Goal: Task Accomplishment & Management: Manage account settings

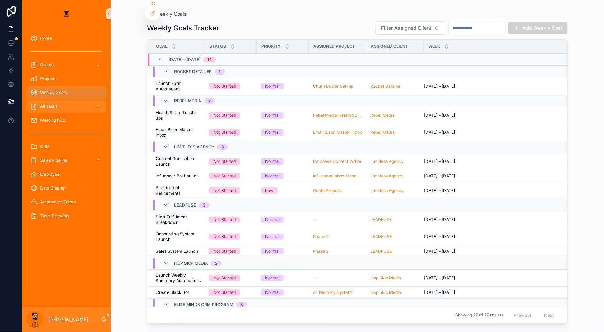
click at [48, 100] on link "All Tasks" at bounding box center [66, 106] width 80 height 12
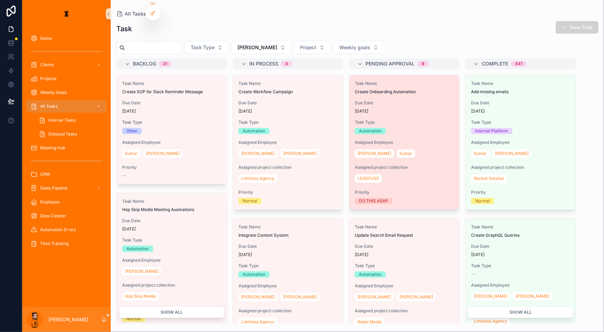
click at [377, 87] on div "Task Name Create Onboarding Automation Due Date 4 days ago Task Type Automation…" at bounding box center [405, 142] width 110 height 134
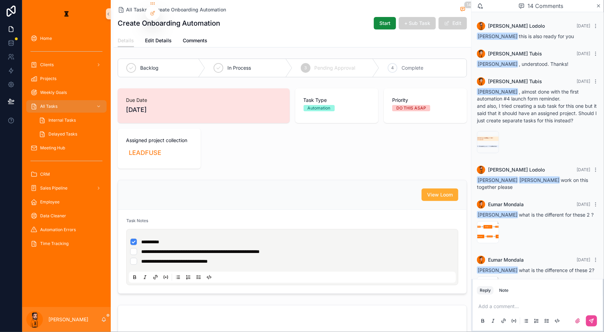
scroll to position [587, 0]
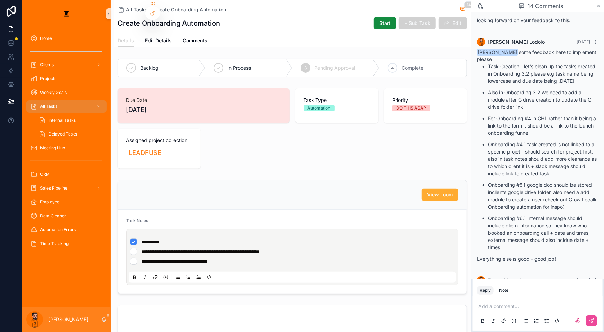
drag, startPoint x: 526, startPoint y: 256, endPoint x: 576, endPoint y: 263, distance: 50.3
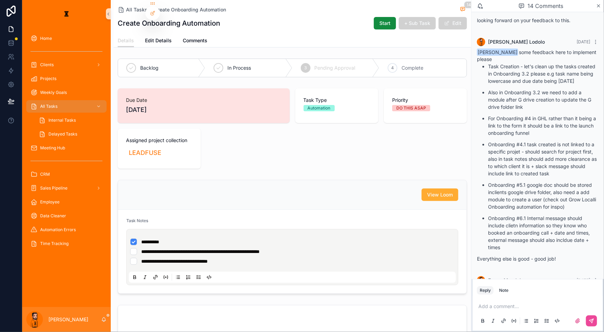
click at [500, 297] on div "image .png" at bounding box center [488, 308] width 22 height 22
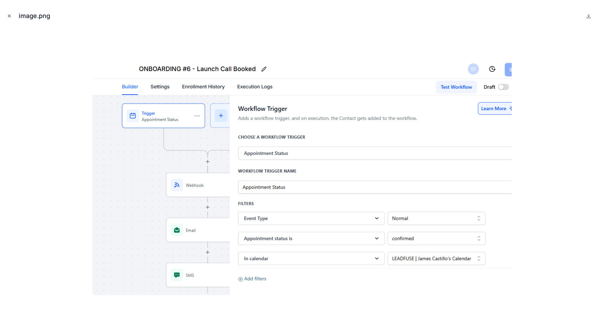
click at [7, 14] on icon "Close modal" at bounding box center [9, 16] width 5 height 5
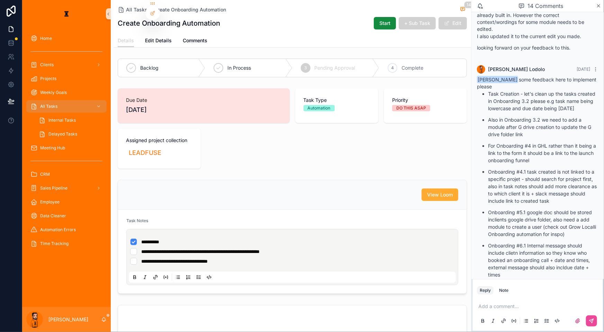
scroll to position [587, 0]
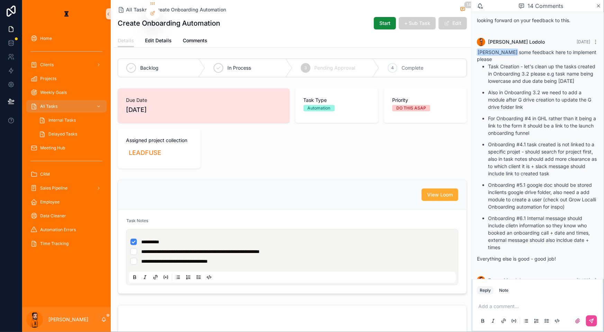
click at [521, 303] on p "scrollable content" at bounding box center [540, 306] width 122 height 7
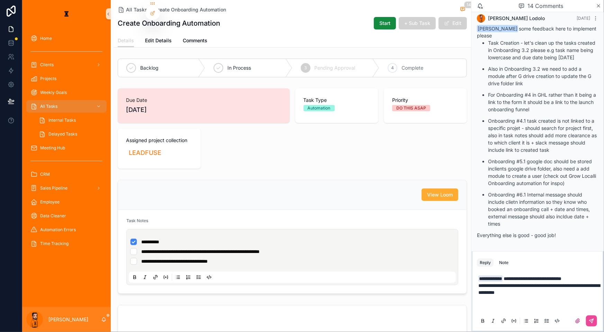
scroll to position [611, 0]
drag, startPoint x: 72, startPoint y: 123, endPoint x: 48, endPoint y: 143, distance: 30.8
click at [48, 156] on div "scrollable content" at bounding box center [66, 161] width 80 height 11
click at [589, 315] on button "scrollable content" at bounding box center [591, 320] width 11 height 11
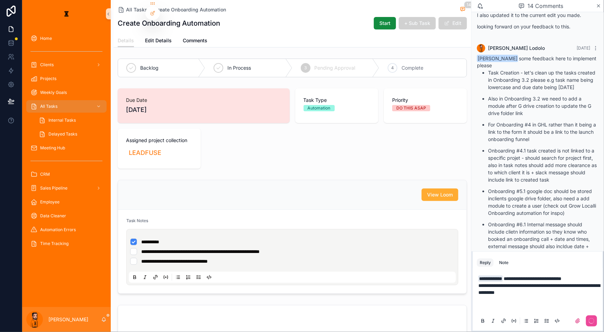
scroll to position [580, 0]
click at [246, 62] on div "In Process" at bounding box center [248, 68] width 87 height 18
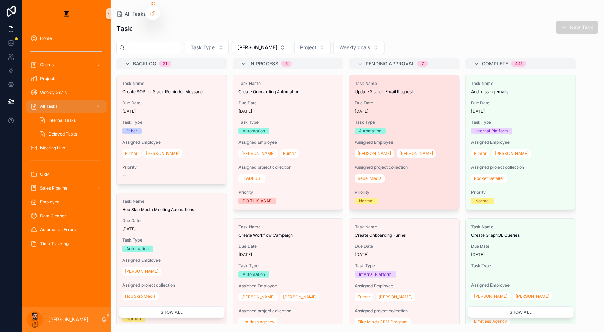
click at [373, 100] on span "Due Date" at bounding box center [404, 103] width 99 height 6
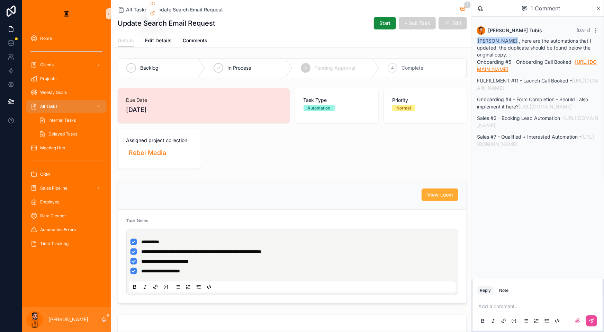
drag, startPoint x: 540, startPoint y: 61, endPoint x: 548, endPoint y: 62, distance: 8.3
click at [548, 62] on link "https://us2.make.com/342546/scenarios/1425418/edit" at bounding box center [537, 65] width 120 height 13
click at [536, 79] on link "https://us2.make.com/342546/scenarios/1754541/edit" at bounding box center [537, 84] width 121 height 13
click at [533, 115] on link "https://us2.make.com/342546/scenarios/1274034/edit" at bounding box center [538, 121] width 122 height 13
click at [541, 104] on link "https://us2.make.com/342546/scenarios/1445424/edit" at bounding box center [545, 107] width 53 height 6
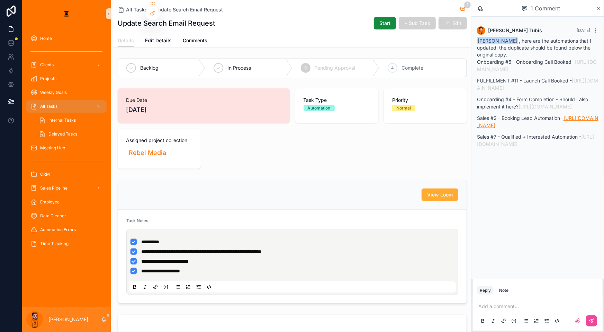
click at [544, 115] on link "https://us2.make.com/342546/scenarios/1274034/edit" at bounding box center [538, 121] width 122 height 13
click at [536, 134] on link "https://us2.make.com/342546/scenarios/1262154/edit" at bounding box center [535, 140] width 117 height 13
click at [514, 304] on p "scrollable content" at bounding box center [540, 306] width 122 height 7
click at [534, 303] on p "**********" at bounding box center [540, 306] width 122 height 7
drag, startPoint x: 604, startPoint y: 129, endPoint x: 580, endPoint y: 302, distance: 174.1
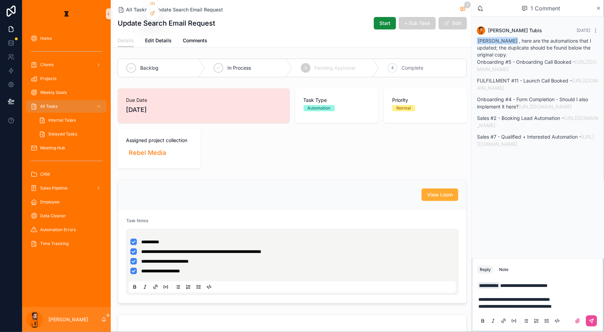
click at [580, 302] on div "**********" at bounding box center [537, 166] width 133 height 332
click at [585, 301] on p "**********" at bounding box center [540, 296] width 122 height 28
click at [588, 304] on p "**********" at bounding box center [540, 296] width 122 height 28
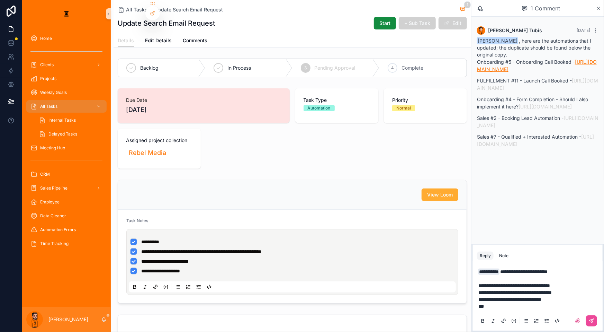
click at [560, 60] on link "https://us2.make.com/342546/scenarios/1425418/edit" at bounding box center [537, 65] width 120 height 13
drag, startPoint x: 579, startPoint y: 297, endPoint x: 501, endPoint y: 300, distance: 78.0
click at [501, 300] on p "**********" at bounding box center [540, 289] width 122 height 42
click at [536, 294] on p "**********" at bounding box center [540, 289] width 122 height 42
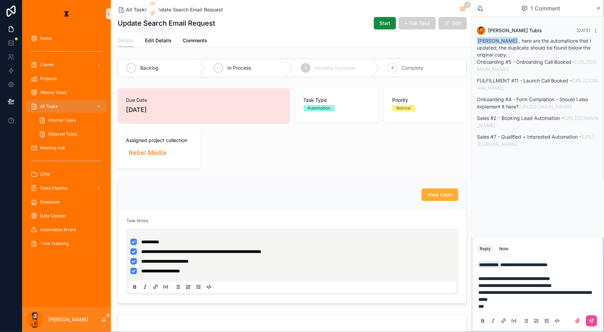
click at [525, 303] on p "**********" at bounding box center [540, 285] width 122 height 48
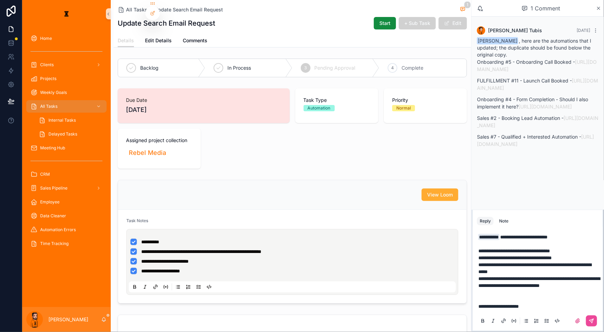
click at [531, 282] on p "**********" at bounding box center [540, 271] width 122 height 76
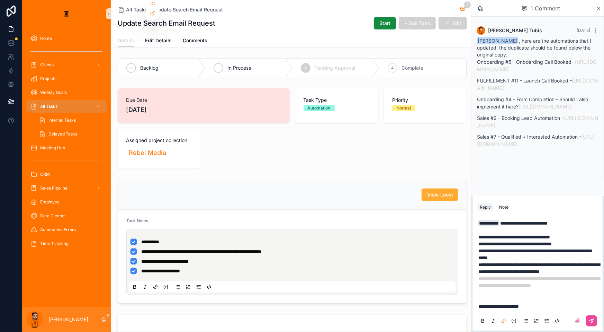
click at [248, 59] on div "In Process" at bounding box center [248, 68] width 87 height 18
click at [593, 319] on icon "scrollable content" at bounding box center [593, 320] width 2 height 2
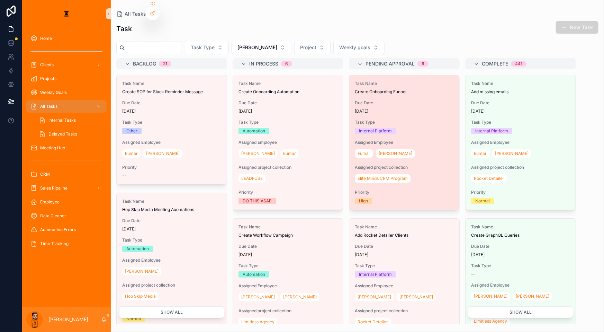
click at [381, 108] on div "6 days ago" at bounding box center [404, 111] width 99 height 6
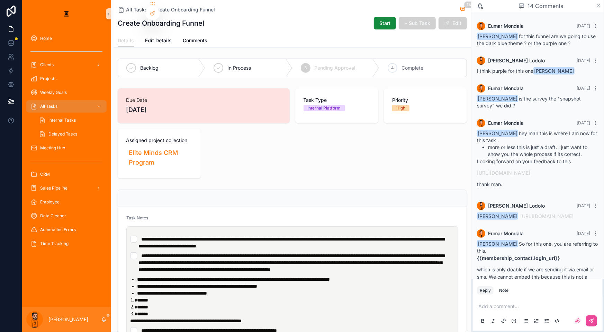
scroll to position [374, 0]
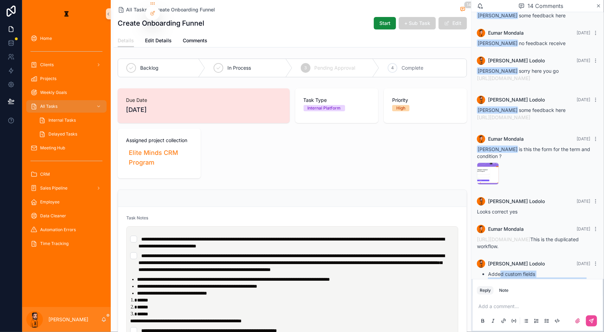
drag, startPoint x: 513, startPoint y: 252, endPoint x: 546, endPoint y: 264, distance: 35.1
click at [546, 271] on ul "Added custom fields Added automation to update custom fields Mapped custom fiel…" at bounding box center [538, 285] width 122 height 28
click at [546, 284] on li "Mapped custom fields to make.com automation" at bounding box center [543, 291] width 111 height 14
drag, startPoint x: 544, startPoint y: 267, endPoint x: 506, endPoint y: 259, distance: 38.9
click at [501, 271] on ul "Added custom fields Added automation to update custom fields Mapped custom fiel…" at bounding box center [538, 285] width 122 height 28
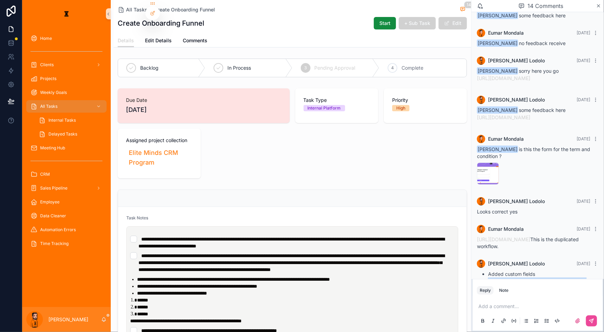
click at [507, 284] on li "Mapped custom fields to make.com automation" at bounding box center [543, 291] width 111 height 14
click at [531, 284] on li "Mapped custom fields to make.com automation" at bounding box center [543, 291] width 111 height 14
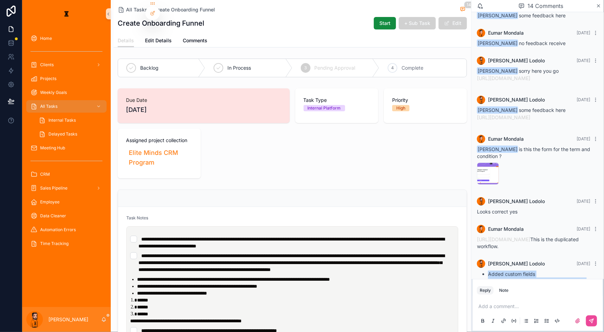
drag, startPoint x: 531, startPoint y: 269, endPoint x: 501, endPoint y: 252, distance: 35.1
click at [491, 255] on div "Leo Lodolo 2 days ago Added custom fields Added automation to update custom fie…" at bounding box center [538, 278] width 130 height 47
click at [502, 271] on ul "Added custom fields Added automation to update custom fields Mapped custom fiel…" at bounding box center [538, 285] width 122 height 28
click at [417, 59] on div "4 Complete" at bounding box center [423, 68] width 87 height 18
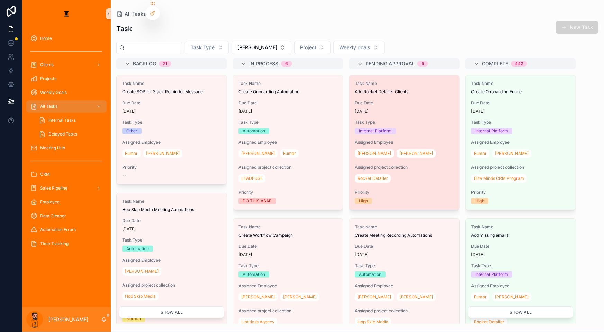
click at [374, 100] on div "Task Name Add Rocket Detailer Clients Due Date 4 days ago Task Type Internal Pl…" at bounding box center [405, 142] width 110 height 134
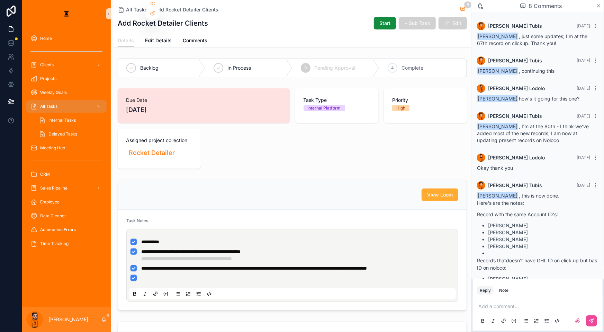
scroll to position [304, 0]
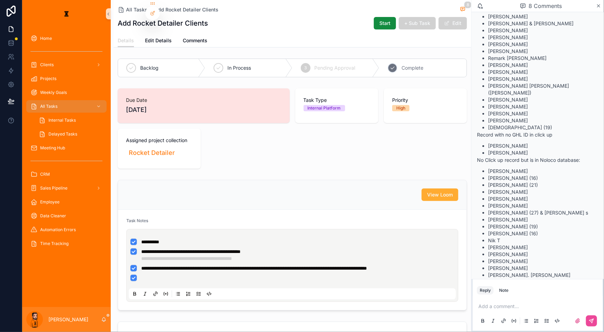
click at [415, 65] on div "4 Complete" at bounding box center [423, 68] width 87 height 18
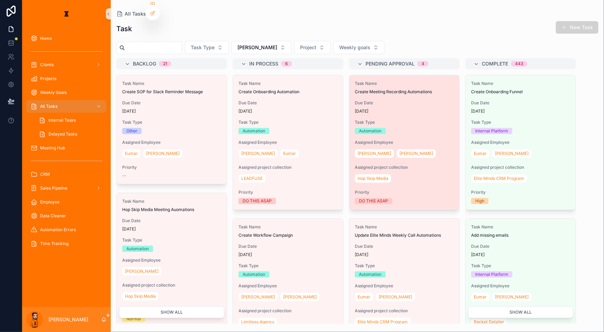
click at [375, 103] on div "Task Name Create Meeting Recording Automations Due Date 4 days ago Task Type Au…" at bounding box center [405, 142] width 110 height 134
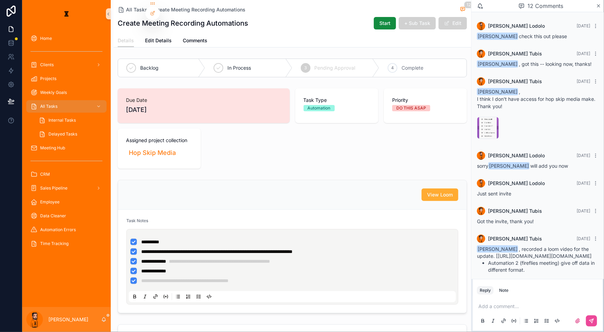
scroll to position [268, 0]
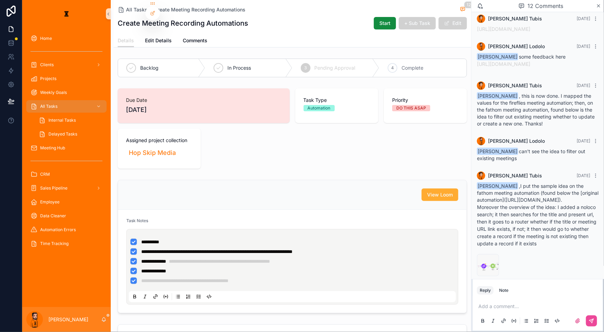
drag, startPoint x: 524, startPoint y: 179, endPoint x: 544, endPoint y: 196, distance: 25.6
click at [544, 196] on div "Leo Lodolo ,I put the sample idea on the fathom meeting automation (found below…" at bounding box center [538, 215] width 122 height 64
drag, startPoint x: 493, startPoint y: 202, endPoint x: 544, endPoint y: 220, distance: 54.3
click at [544, 220] on div "Hazen Tubis 4 days ago Leo Lodolo ,I put the sample idea on the fathom meeting …" at bounding box center [538, 225] width 130 height 116
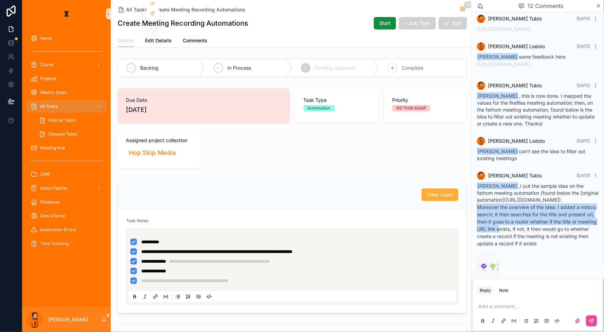
click at [541, 222] on p "Moreover the overview of the idea: I added a noloco search; it then searches fo…" at bounding box center [538, 225] width 122 height 44
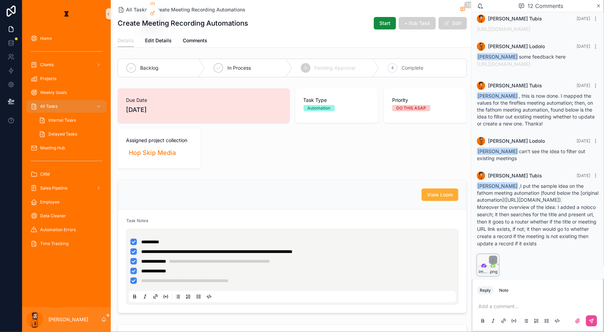
click at [499, 267] on div "image .png" at bounding box center [488, 271] width 21 height 8
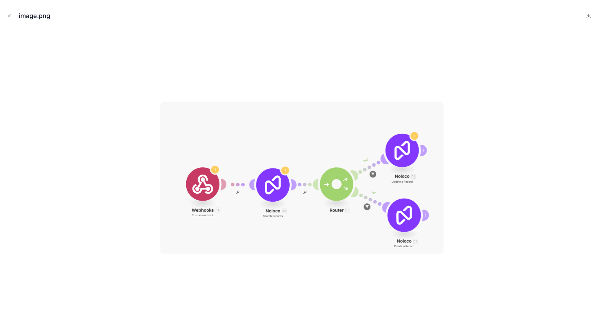
click at [366, 62] on div at bounding box center [302, 177] width 593 height 297
click at [3, 15] on div "image.png" at bounding box center [302, 166] width 604 height 332
click at [8, 14] on icon "Close modal" at bounding box center [9, 16] width 5 height 5
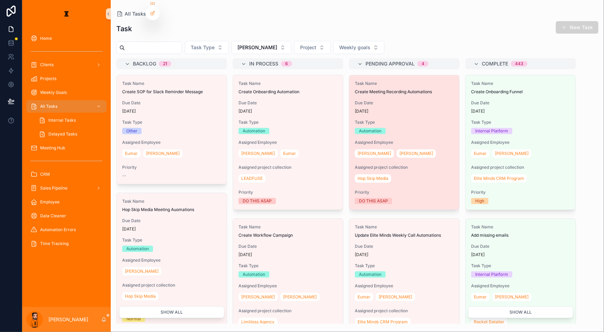
click at [366, 100] on div "Due Date 4 days ago" at bounding box center [404, 107] width 99 height 14
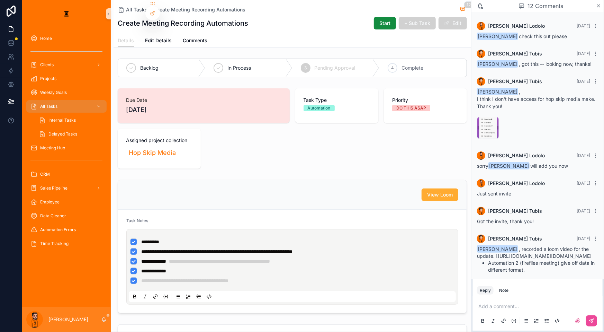
scroll to position [268, 0]
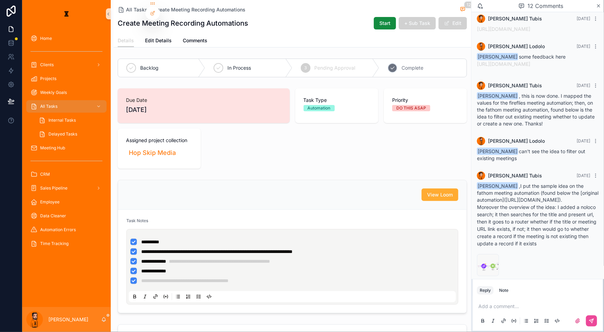
click at [409, 64] on span "Complete" at bounding box center [413, 67] width 22 height 7
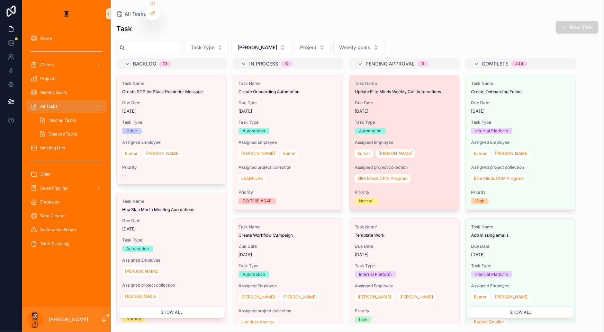
click at [379, 108] on div "4 days ago" at bounding box center [404, 111] width 99 height 6
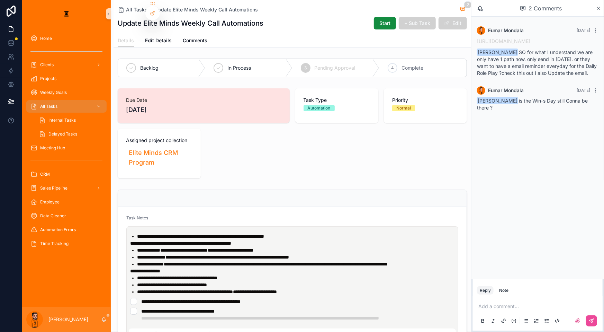
click at [520, 305] on p "scrollable content" at bounding box center [540, 306] width 122 height 7
click at [412, 64] on span "Complete" at bounding box center [413, 67] width 22 height 7
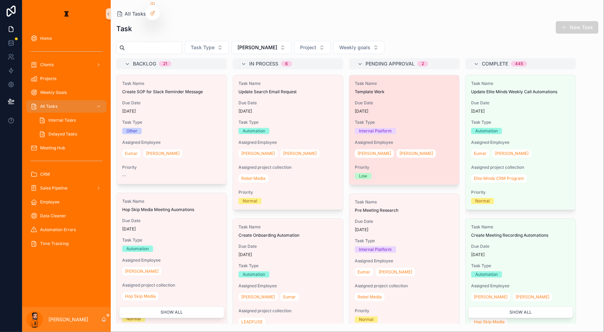
click at [362, 120] on span "Task Type" at bounding box center [404, 123] width 99 height 6
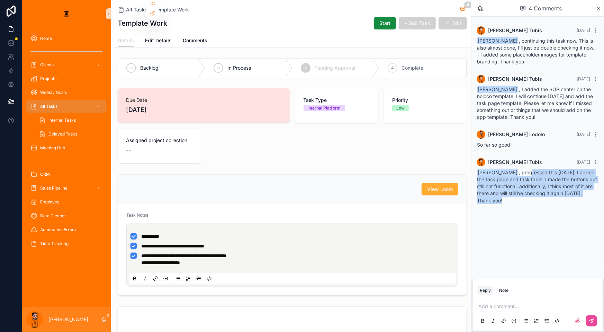
drag, startPoint x: 529, startPoint y: 150, endPoint x: 557, endPoint y: 174, distance: 36.3
click at [557, 174] on div "Leo Lodolo , progressed this today. I added the task page and task table. I mad…" at bounding box center [538, 186] width 122 height 35
click at [556, 197] on p "Thank you!" at bounding box center [538, 200] width 122 height 7
drag, startPoint x: 556, startPoint y: 174, endPoint x: 546, endPoint y: 150, distance: 26.2
click at [546, 169] on div "Leo Lodolo , progressed this today. I added the task page and task table. I mad…" at bounding box center [538, 186] width 122 height 35
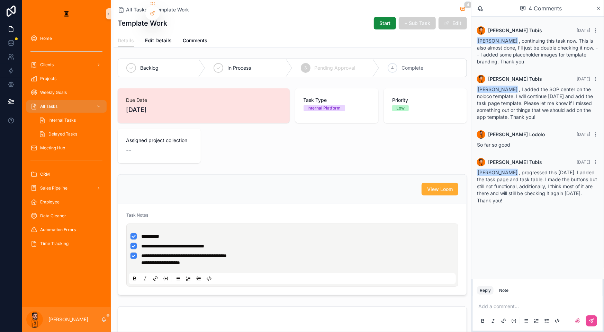
click at [529, 303] on p "scrollable content" at bounding box center [540, 306] width 122 height 7
click at [595, 319] on icon "scrollable content" at bounding box center [592, 321] width 6 height 6
click at [274, 59] on div "In Process" at bounding box center [248, 68] width 87 height 18
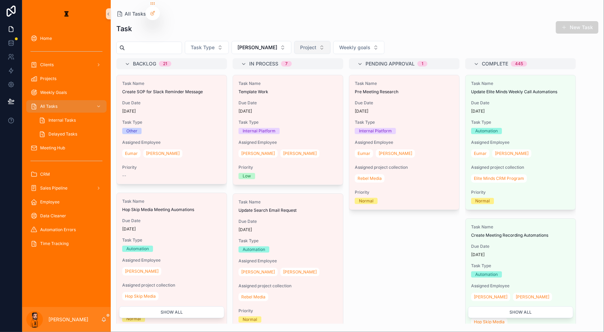
click at [294, 43] on button "Project" at bounding box center [312, 47] width 36 height 13
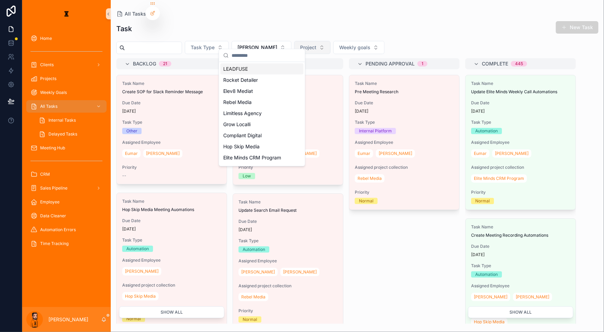
click at [294, 41] on button "Project" at bounding box center [312, 47] width 36 height 13
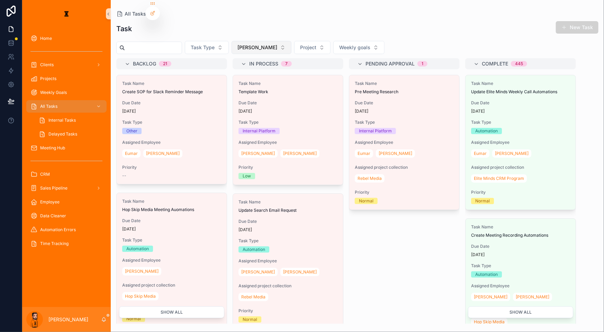
click at [238, 44] on span "Leo" at bounding box center [258, 47] width 40 height 7
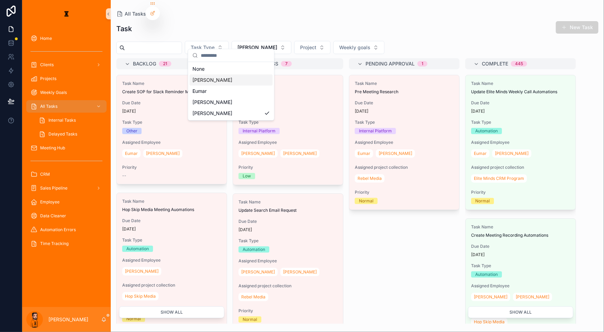
click at [231, 77] on div "Hazen" at bounding box center [231, 79] width 83 height 11
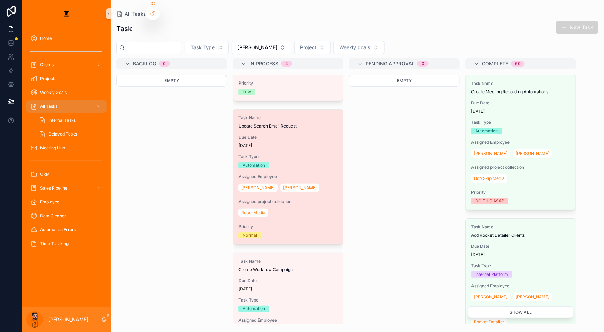
scroll to position [94, 0]
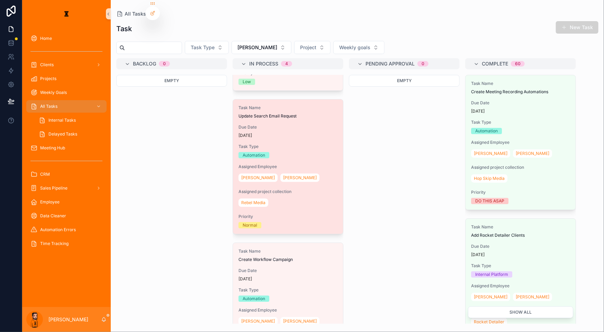
click at [275, 144] on div "Task Type Automation" at bounding box center [288, 151] width 99 height 15
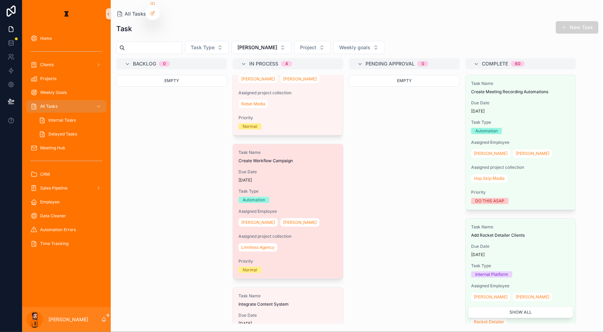
scroll to position [218, 0]
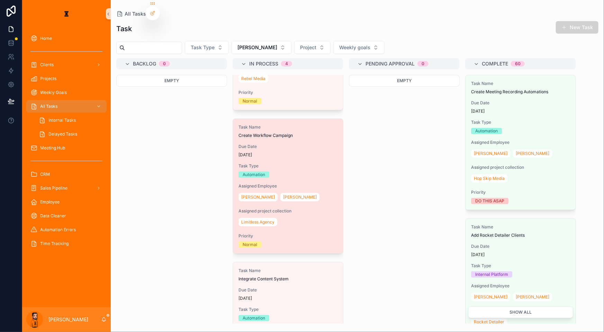
click at [276, 183] on span "Assigned Employee" at bounding box center [288, 186] width 99 height 6
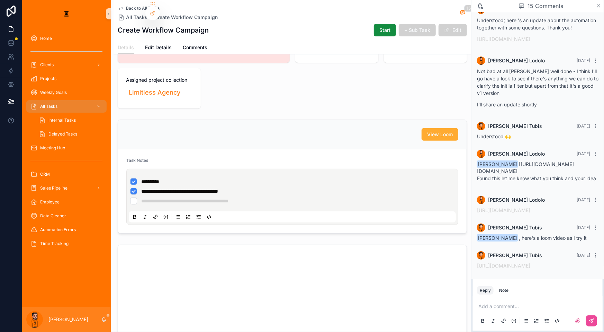
scroll to position [63, 0]
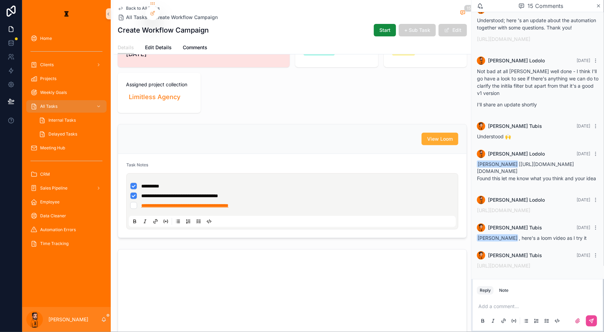
click at [194, 203] on span "**********" at bounding box center [184, 205] width 87 height 5
click at [149, 161] on input "**********" at bounding box center [128, 162] width 58 height 6
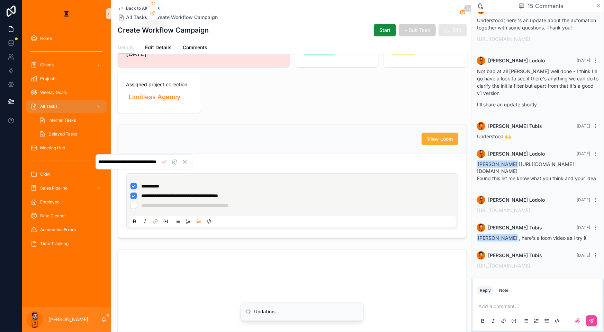
click at [149, 161] on input "**********" at bounding box center [128, 162] width 58 height 6
click at [537, 262] on div "https://www.loom.com/share/263bade2b42c436fa97e4f0be466f2db?sid=1e15ced4-b847-4…" at bounding box center [538, 265] width 122 height 7
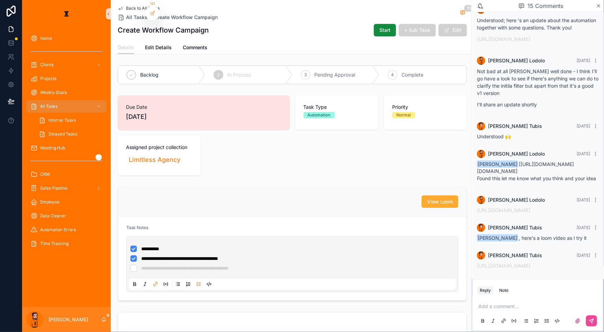
click at [395, 65] on div "Backlog 2 In Process 3 Pending Approval 4 Complete" at bounding box center [293, 74] width 350 height 19
click at [397, 66] on div "4 Complete" at bounding box center [423, 75] width 87 height 18
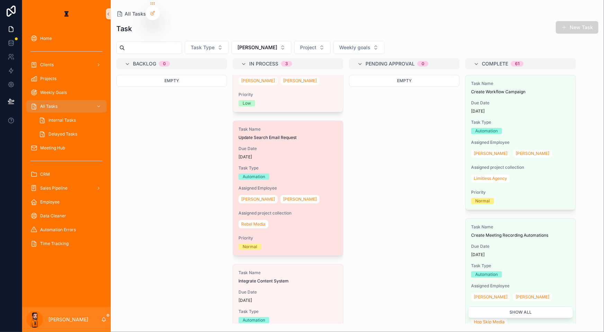
scroll to position [93, 0]
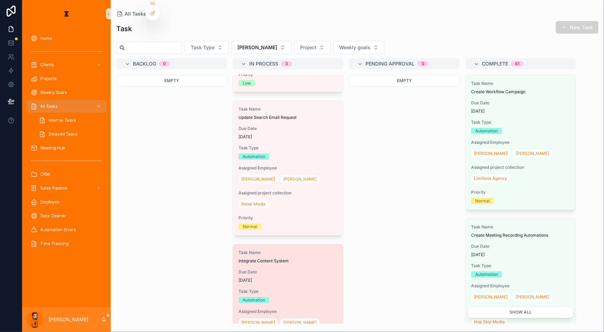
click at [267, 269] on span "Due Date" at bounding box center [288, 272] width 99 height 6
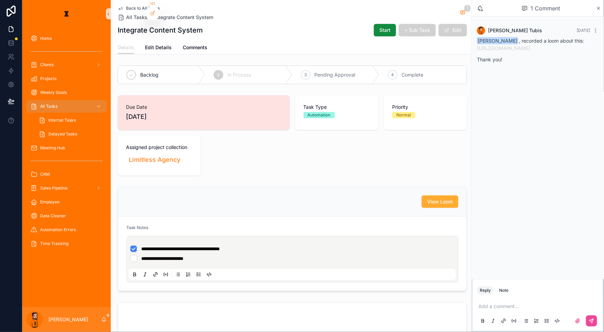
click at [514, 303] on p "scrollable content" at bounding box center [540, 306] width 122 height 7
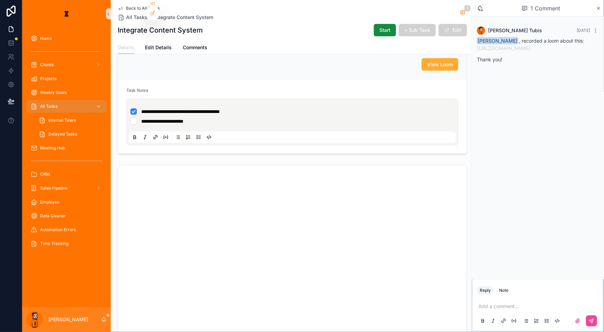
scroll to position [126, 0]
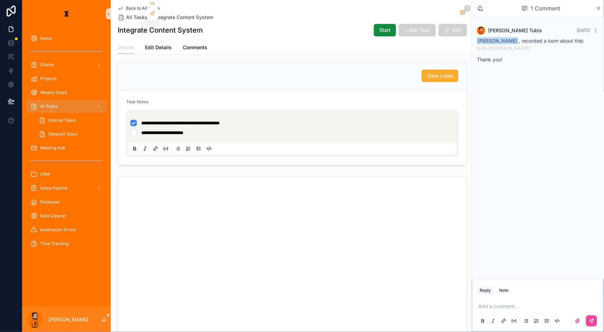
click at [528, 303] on p "scrollable content" at bounding box center [540, 306] width 122 height 7
click at [594, 320] on icon "scrollable content" at bounding box center [592, 321] width 4 height 4
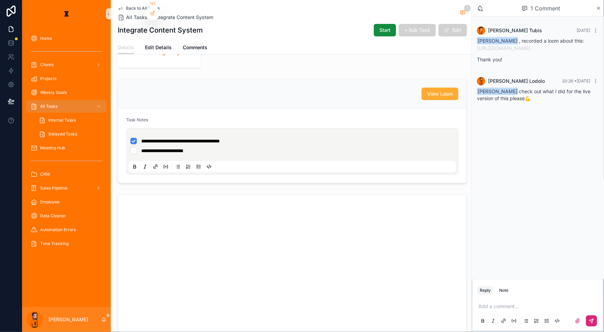
scroll to position [0, 0]
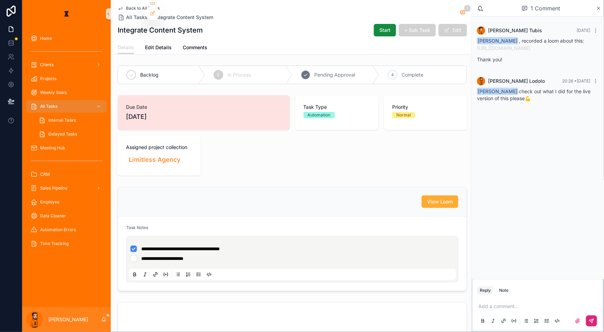
click at [377, 66] on icon "scrollable content" at bounding box center [376, 75] width 7 height 18
click at [386, 66] on div "4 Complete" at bounding box center [423, 75] width 87 height 18
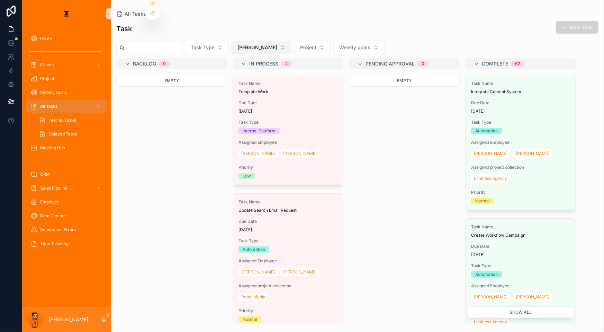
click at [244, 41] on button "Hazen" at bounding box center [262, 47] width 60 height 13
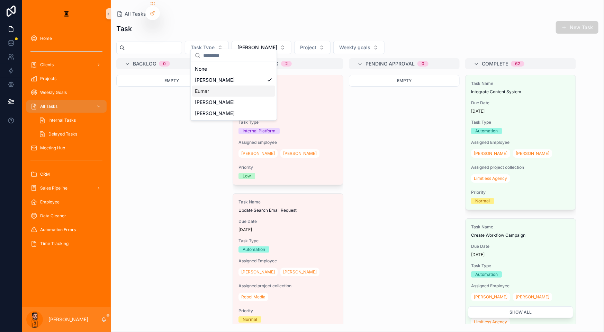
click at [211, 86] on div "Eumar" at bounding box center [233, 91] width 83 height 11
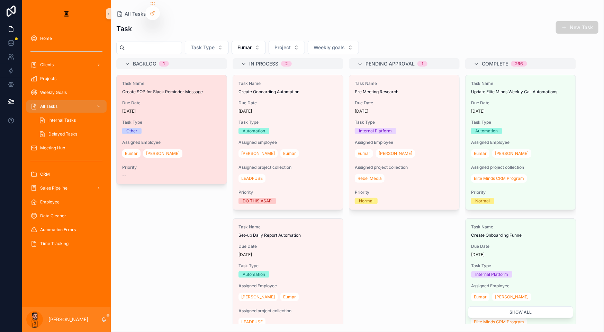
click at [163, 104] on div "Task Name Create SOP for Slack Reminder Message Due Date 9 days ago Task Type O…" at bounding box center [172, 129] width 110 height 109
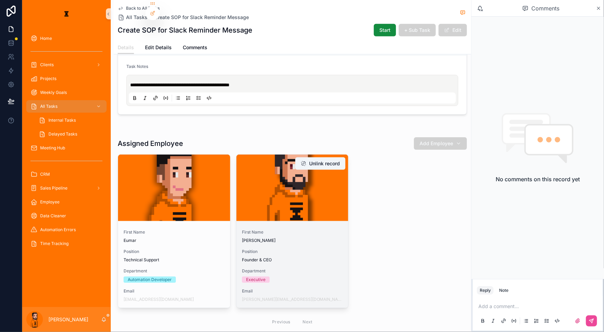
scroll to position [145, 0]
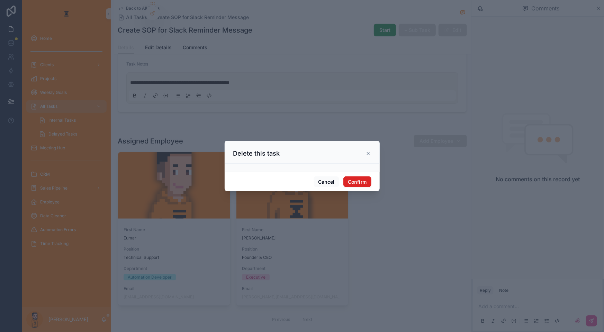
click at [353, 177] on button "Confirm" at bounding box center [358, 181] width 28 height 11
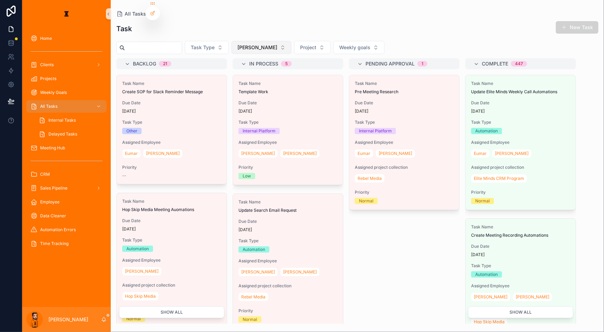
click at [238, 44] on span "Leo" at bounding box center [258, 47] width 40 height 7
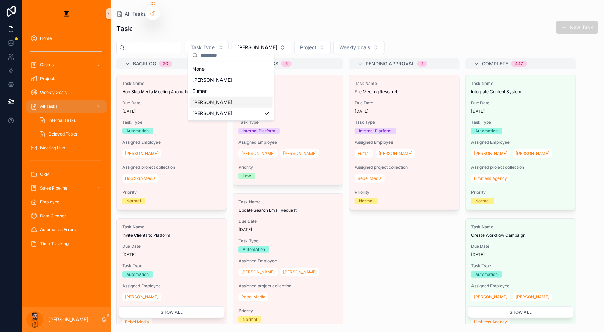
click at [209, 97] on div "Selina" at bounding box center [231, 102] width 83 height 11
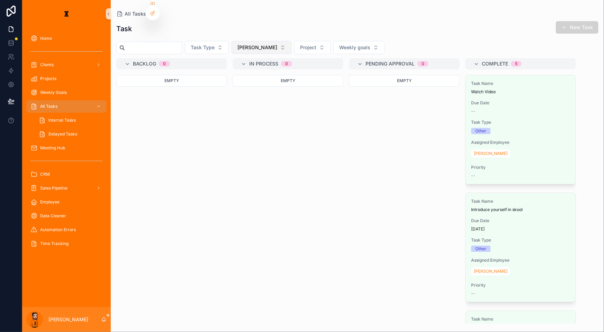
click at [238, 44] on span "Selina" at bounding box center [258, 47] width 40 height 7
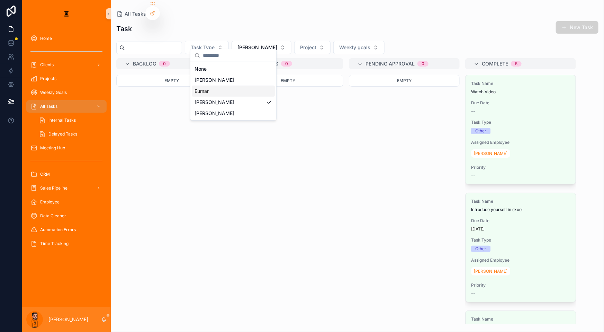
click at [211, 89] on div "Eumar" at bounding box center [233, 91] width 83 height 11
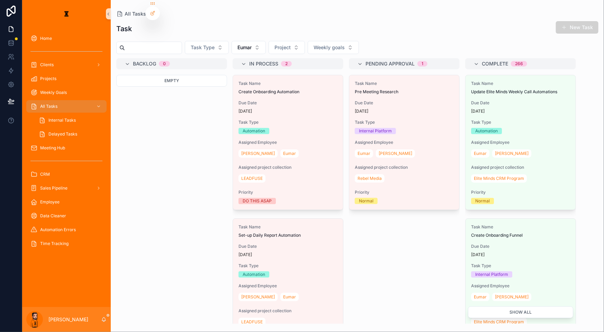
drag, startPoint x: 575, startPoint y: 22, endPoint x: 570, endPoint y: 24, distance: 6.2
click at [575, 22] on button "New Task" at bounding box center [577, 27] width 43 height 12
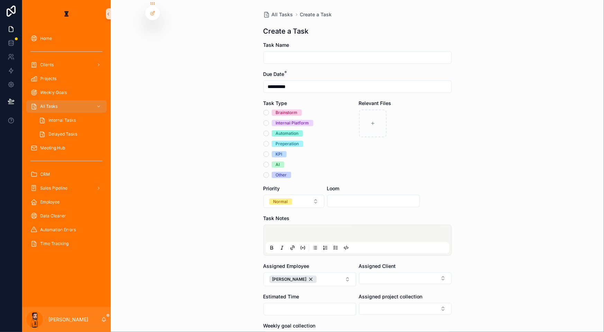
click at [407, 53] on input "scrollable content" at bounding box center [358, 58] width 188 height 10
type input "**********"
drag, startPoint x: 330, startPoint y: 205, endPoint x: 334, endPoint y: 207, distance: 4.3
click at [330, 231] on p "scrollable content" at bounding box center [359, 234] width 184 height 7
click at [333, 245] on icon "scrollable content" at bounding box center [336, 248] width 6 height 6
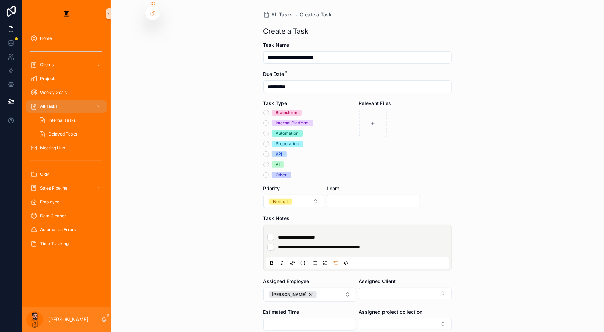
click at [330, 278] on div "Assigned Employee" at bounding box center [310, 281] width 93 height 7
click at [331, 288] on button "Leo" at bounding box center [310, 295] width 93 height 14
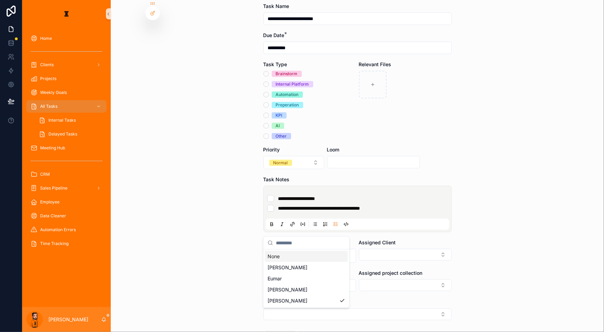
scroll to position [43, 0]
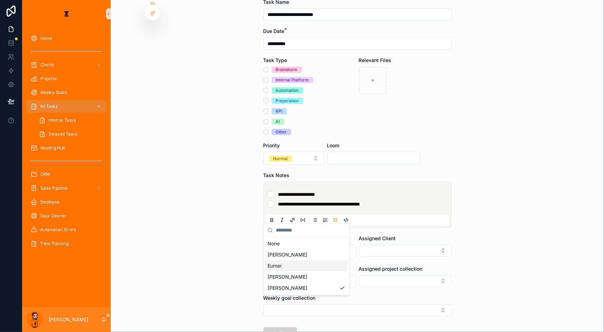
drag, startPoint x: 310, startPoint y: 247, endPoint x: 304, endPoint y: 258, distance: 12.2
click at [304, 258] on div "None Hazen Eumar Selina Leo" at bounding box center [306, 265] width 83 height 55
click at [304, 260] on div "Eumar" at bounding box center [306, 265] width 83 height 11
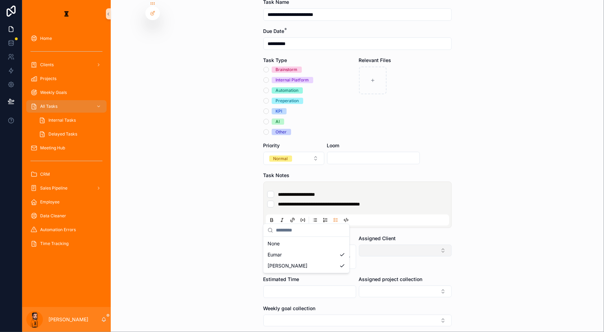
click at [392, 245] on button "Select Button" at bounding box center [405, 251] width 93 height 12
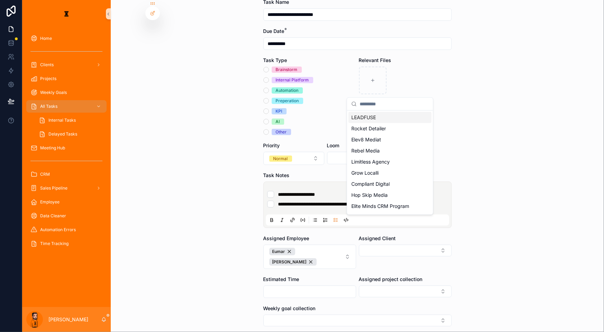
click at [388, 117] on div "LEADFUSE" at bounding box center [390, 117] width 83 height 11
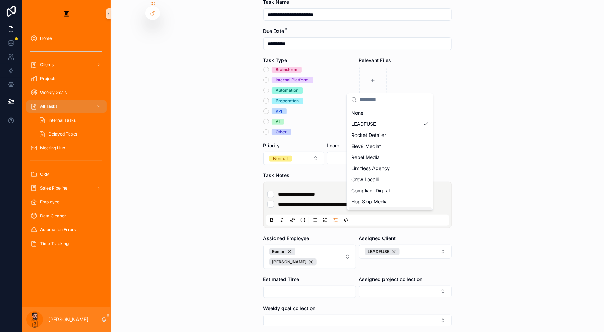
click at [332, 287] on input "scrollable content" at bounding box center [310, 292] width 92 height 10
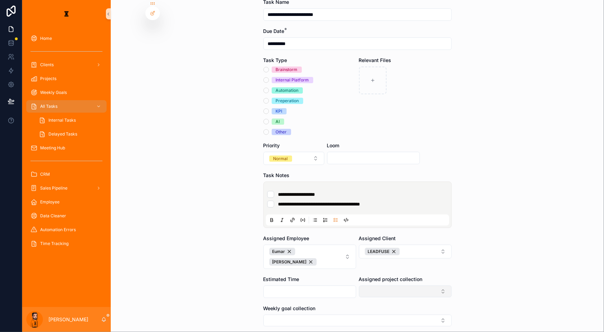
click at [372, 285] on button "Select Button" at bounding box center [405, 291] width 93 height 12
click at [384, 277] on div "Phase 2" at bounding box center [390, 279] width 83 height 11
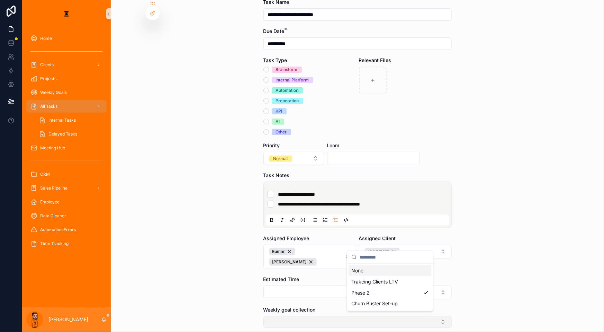
click at [327, 316] on button "Select Button" at bounding box center [358, 322] width 188 height 12
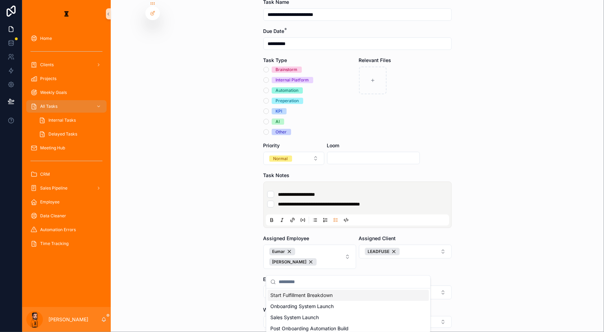
scroll to position [44, 0]
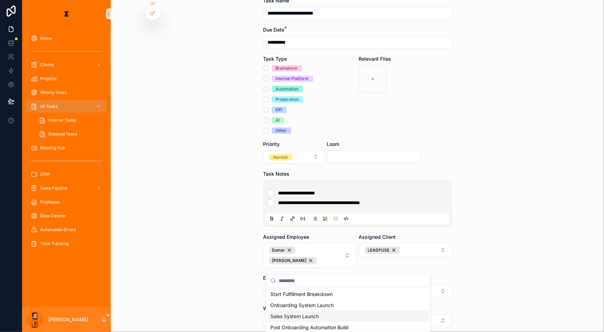
click at [389, 311] on div "Sales System Launch" at bounding box center [348, 316] width 161 height 11
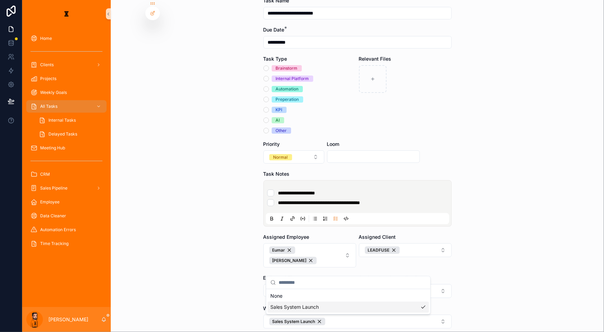
click at [479, 268] on div "**********" at bounding box center [358, 122] width 494 height 332
drag, startPoint x: 282, startPoint y: 292, endPoint x: 297, endPoint y: 104, distance: 188.7
click at [300, 106] on form "**********" at bounding box center [358, 196] width 188 height 399
click at [281, 78] on div "Brainstorm Internal Platform Automation Preperation KPI AI Other" at bounding box center [310, 99] width 93 height 69
click at [281, 86] on div "Automation" at bounding box center [287, 89] width 23 height 6
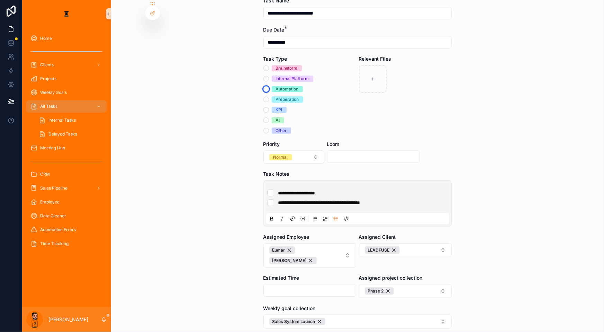
click at [269, 86] on button "Automation" at bounding box center [267, 89] width 6 height 6
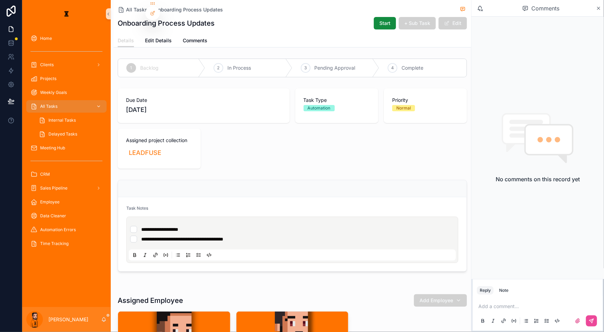
click at [48, 101] on div "All Tasks" at bounding box center [66, 106] width 72 height 11
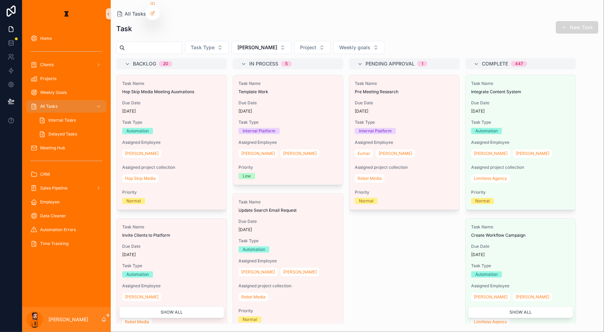
click at [580, 21] on button "New Task" at bounding box center [577, 27] width 43 height 12
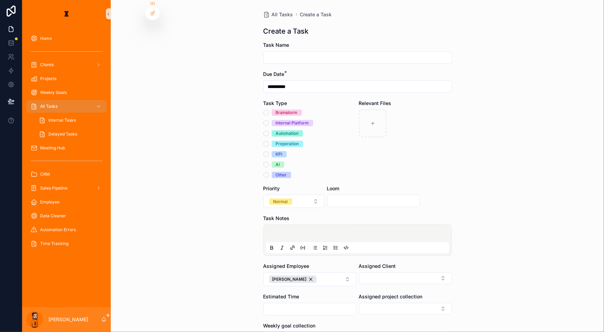
click at [429, 55] on div "scrollable content" at bounding box center [358, 57] width 188 height 12
click at [425, 53] on input "scrollable content" at bounding box center [358, 58] width 188 height 10
type input "**********"
click at [287, 130] on div "Automation" at bounding box center [287, 133] width 23 height 6
click at [269, 131] on button "Automation" at bounding box center [267, 134] width 6 height 6
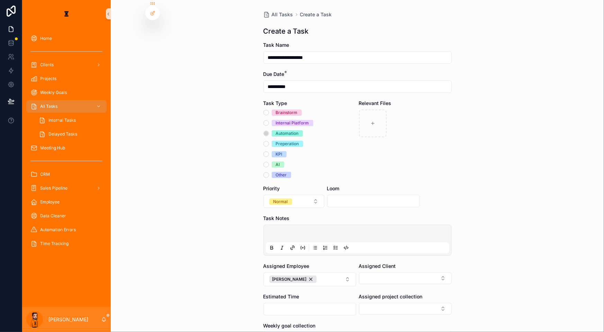
click at [299, 231] on p "scrollable content" at bounding box center [359, 234] width 184 height 7
click at [336, 249] on icon "scrollable content" at bounding box center [337, 249] width 2 height 0
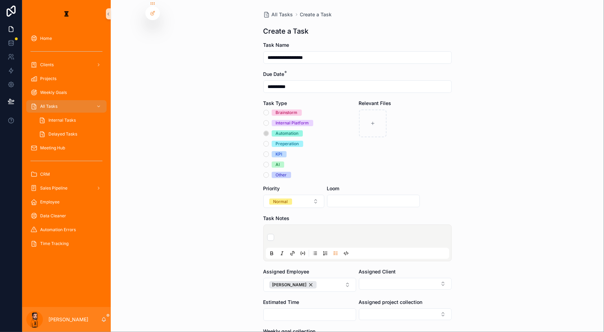
click at [328, 234] on li "scrollable content" at bounding box center [357, 237] width 181 height 7
type li "*"
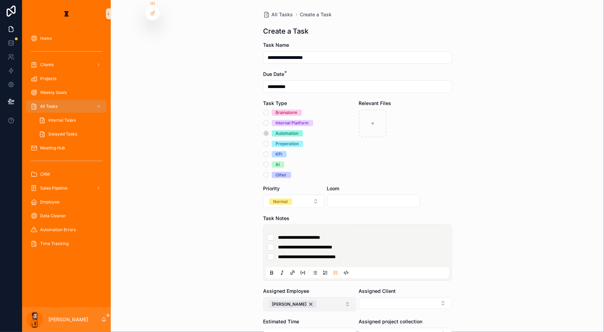
click at [311, 297] on button "Leo" at bounding box center [310, 304] width 93 height 14
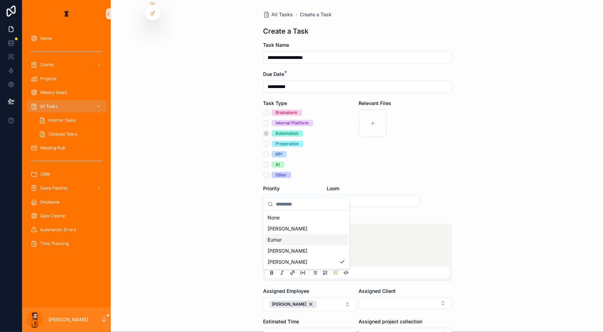
click at [304, 234] on div "Eumar" at bounding box center [306, 239] width 83 height 11
click at [383, 297] on button "Select Button" at bounding box center [405, 303] width 93 height 12
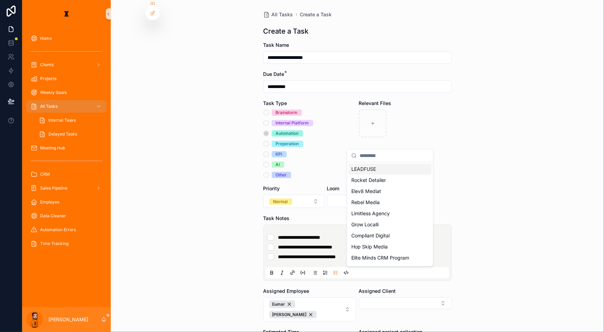
click at [383, 168] on div "LEADFUSE" at bounding box center [390, 169] width 83 height 11
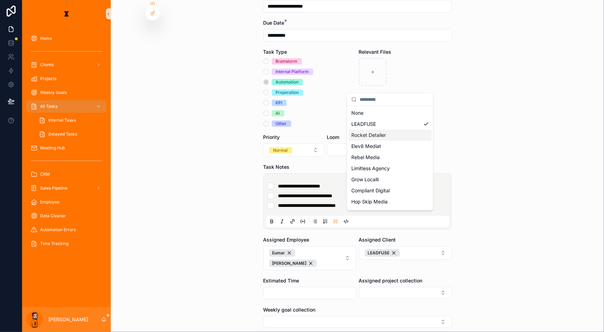
scroll to position [52, 0]
click at [364, 244] on div "**********" at bounding box center [313, 166] width 582 height 332
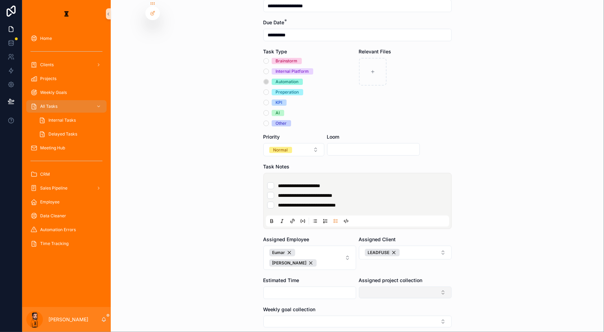
click at [372, 286] on button "Select Button" at bounding box center [405, 292] width 93 height 12
click at [376, 277] on div "Phase 2" at bounding box center [390, 279] width 83 height 11
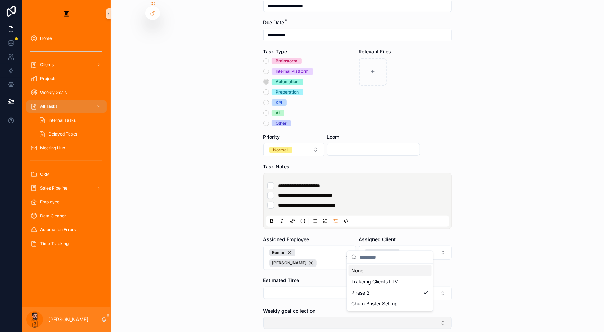
click at [337, 317] on button "Select Button" at bounding box center [358, 323] width 188 height 12
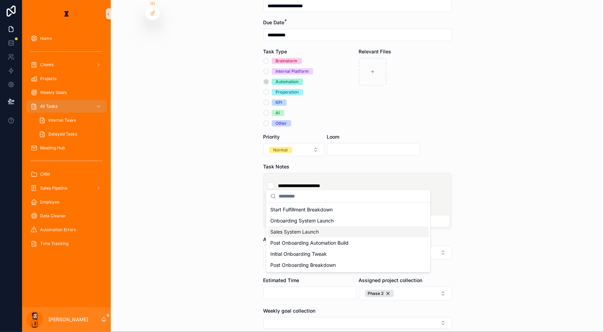
click at [330, 228] on div "Sales System Launch" at bounding box center [348, 231] width 161 height 11
click at [486, 230] on div "**********" at bounding box center [358, 114] width 494 height 332
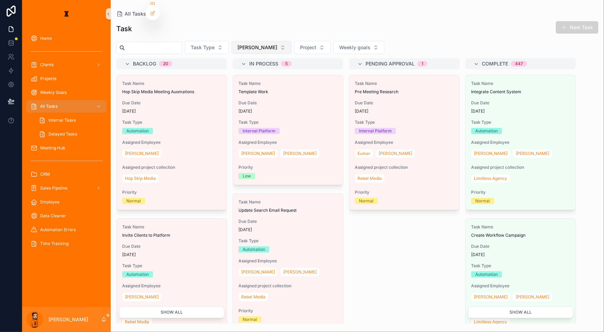
click at [238, 44] on span "Leo" at bounding box center [258, 47] width 40 height 7
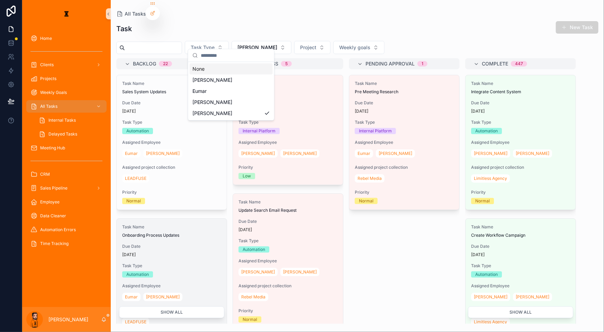
click at [161, 244] on span "Due Date" at bounding box center [171, 247] width 99 height 6
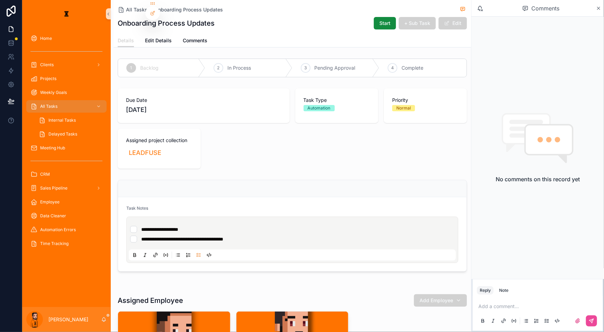
click at [243, 236] on li "**********" at bounding box center [292, 239] width 325 height 7
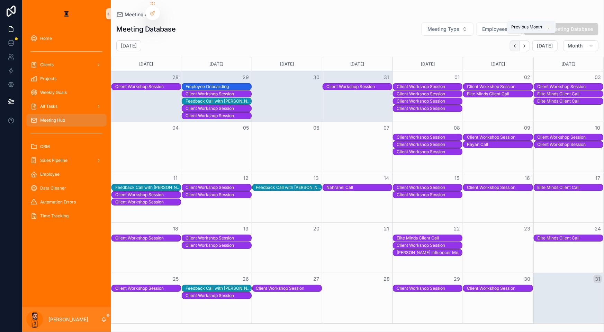
click at [518, 43] on icon "Back" at bounding box center [515, 45] width 5 height 5
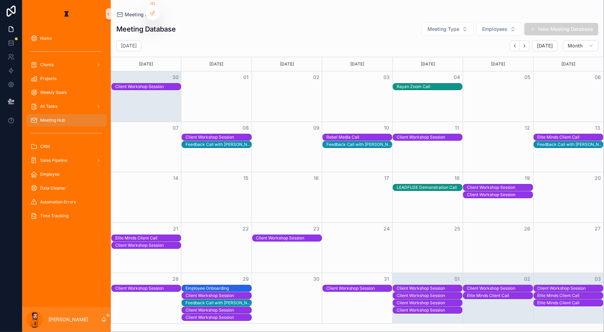
click at [217, 300] on div "Feedback Call with [PERSON_NAME]" at bounding box center [218, 303] width 65 height 6
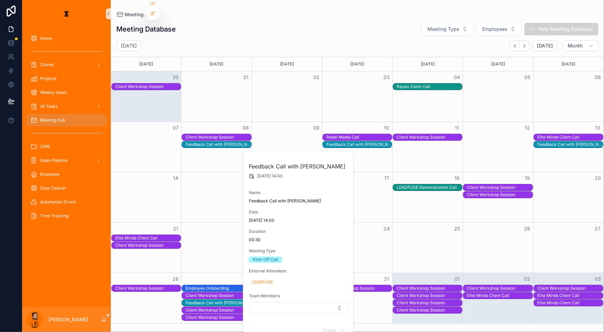
click at [181, 254] on div "Month View" at bounding box center [216, 248] width 70 height 50
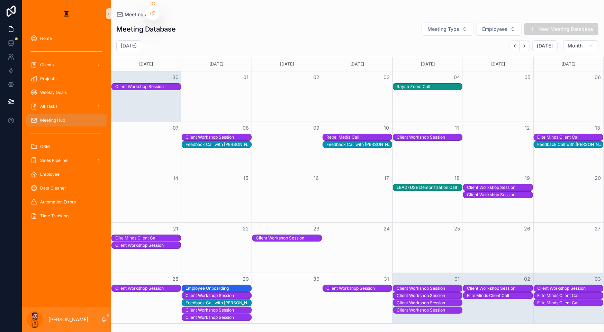
click at [272, 235] on div "Client Workshop Session" at bounding box center [288, 238] width 65 height 6
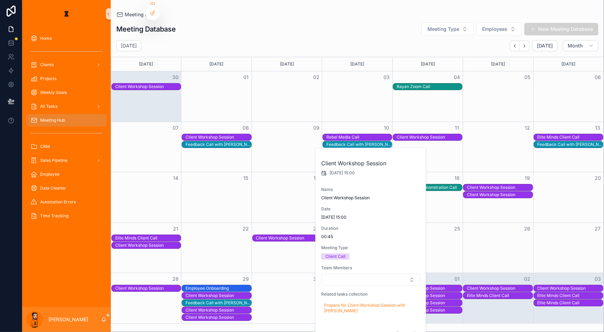
click at [475, 192] on div "Client Workshop Session" at bounding box center [499, 195] width 65 height 6
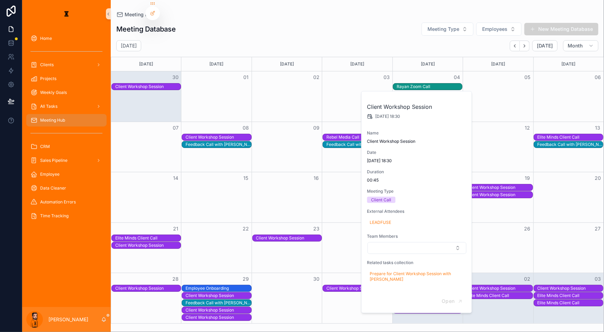
click at [478, 193] on div "Month View" at bounding box center [498, 197] width 70 height 50
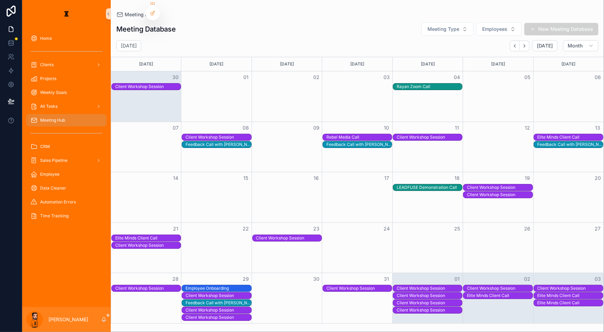
click at [453, 185] on div "LEADFUSE Demonstration Call" at bounding box center [429, 188] width 65 height 6
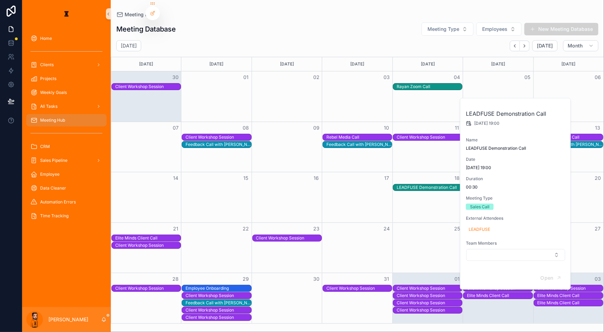
drag, startPoint x: 450, startPoint y: 193, endPoint x: 459, endPoint y: 191, distance: 9.2
click at [452, 192] on div "Month View" at bounding box center [428, 197] width 70 height 50
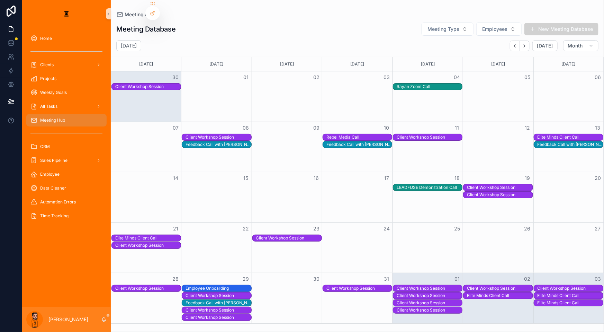
click at [488, 185] on div "Client Workshop Session" at bounding box center [499, 188] width 65 height 6
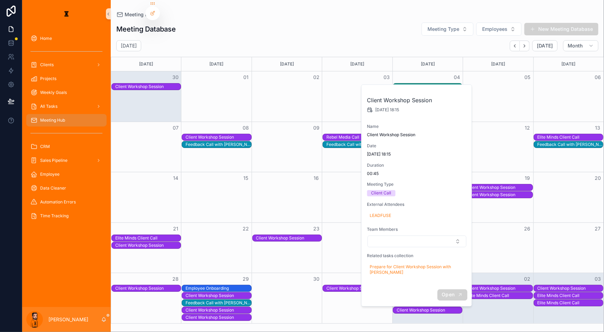
click at [458, 292] on icon "scrollable content" at bounding box center [461, 295] width 6 height 6
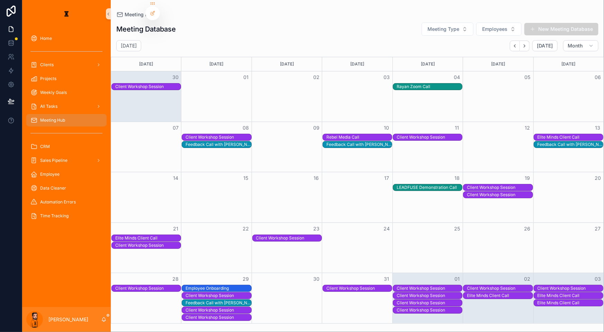
click at [414, 185] on div "LEADFUSE Demonstration Call" at bounding box center [429, 188] width 65 height 6
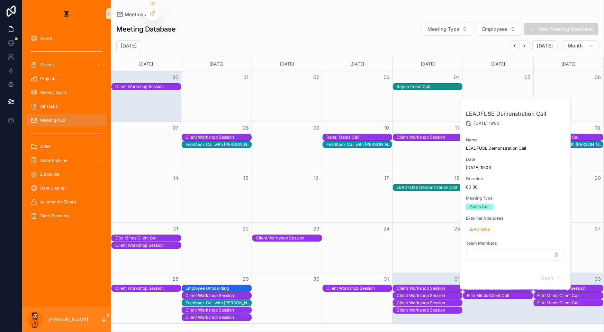
click at [547, 267] on div "Open" at bounding box center [516, 278] width 110 height 23
click at [542, 272] on button "Open" at bounding box center [552, 277] width 30 height 11
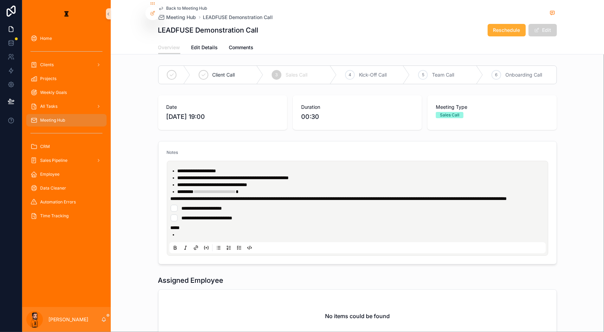
drag, startPoint x: 318, startPoint y: 180, endPoint x: 324, endPoint y: 176, distance: 6.9
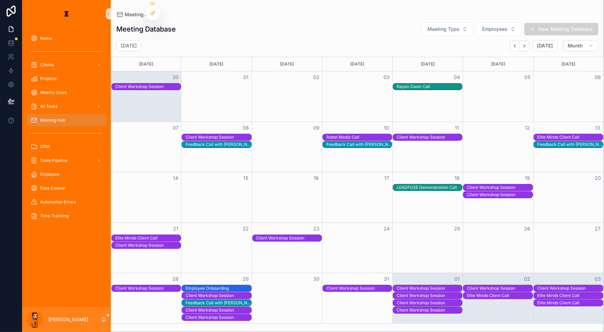
click at [467, 192] on div "Client Workshop Session" at bounding box center [499, 195] width 65 height 6
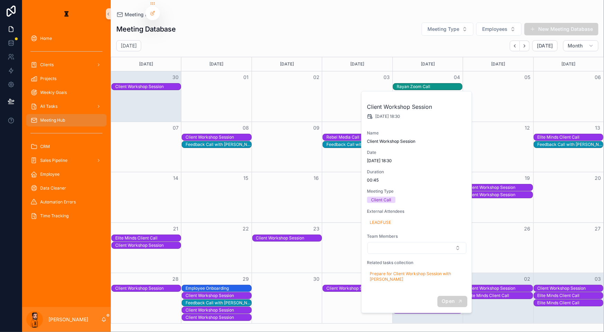
click at [441, 296] on button "Open" at bounding box center [453, 301] width 30 height 11
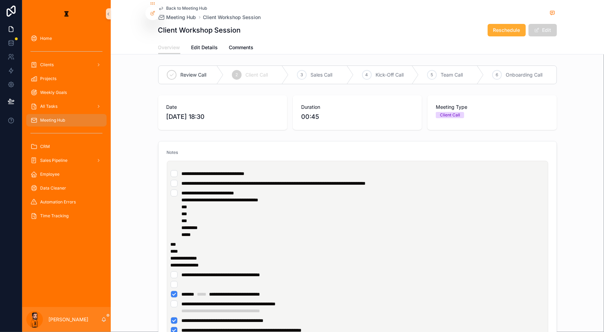
click at [445, 276] on ul "**********" at bounding box center [359, 328] width 377 height 115
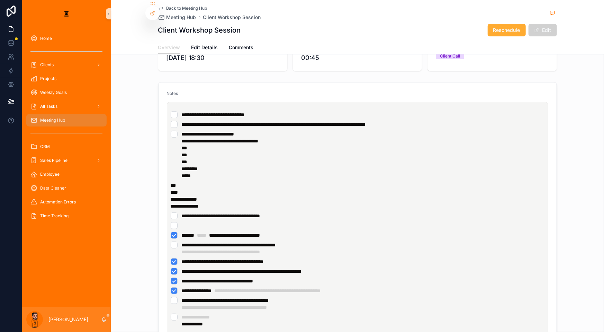
scroll to position [63, 0]
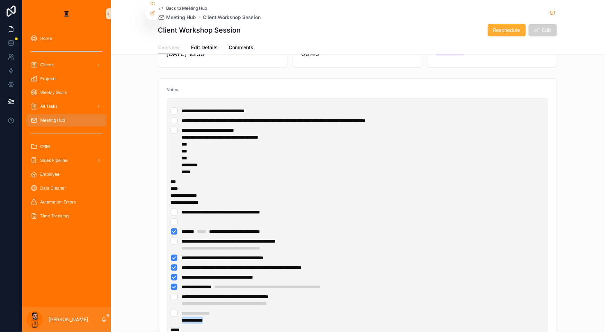
drag, startPoint x: 222, startPoint y: 271, endPoint x: 195, endPoint y: 275, distance: 27.4
click at [195, 310] on li "**********" at bounding box center [358, 317] width 374 height 14
copy span "**********"
